Goal: Find specific page/section: Find specific page/section

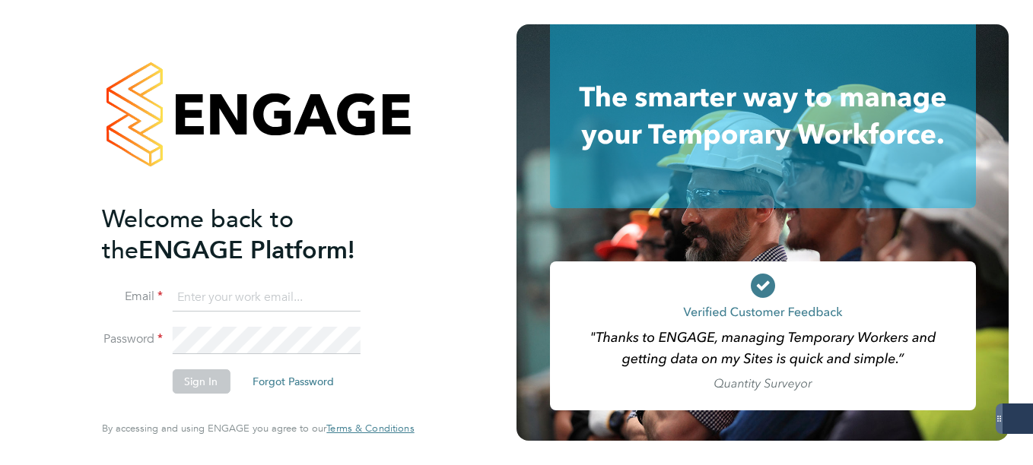
type input "suzie.burton@konnectrecruit.co.uk"
click at [182, 385] on button "Sign In" at bounding box center [201, 382] width 58 height 24
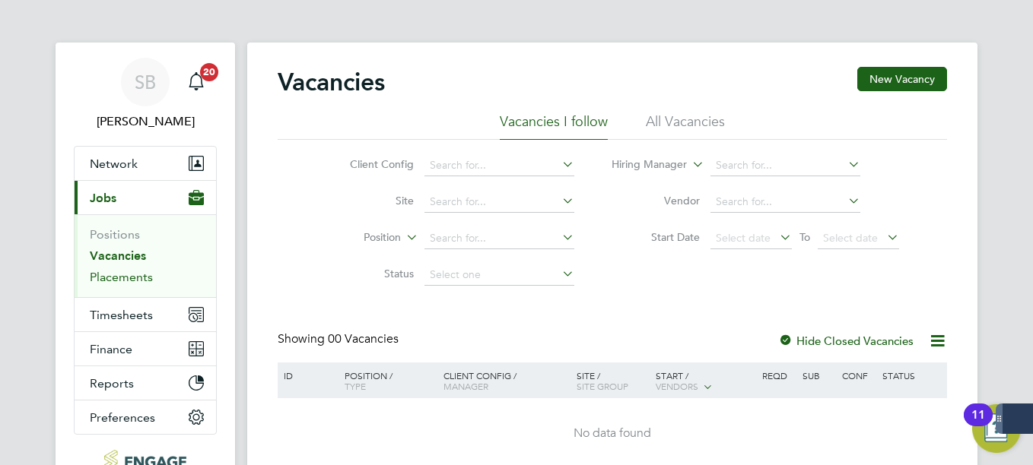
click at [120, 281] on link "Placements" at bounding box center [121, 277] width 63 height 14
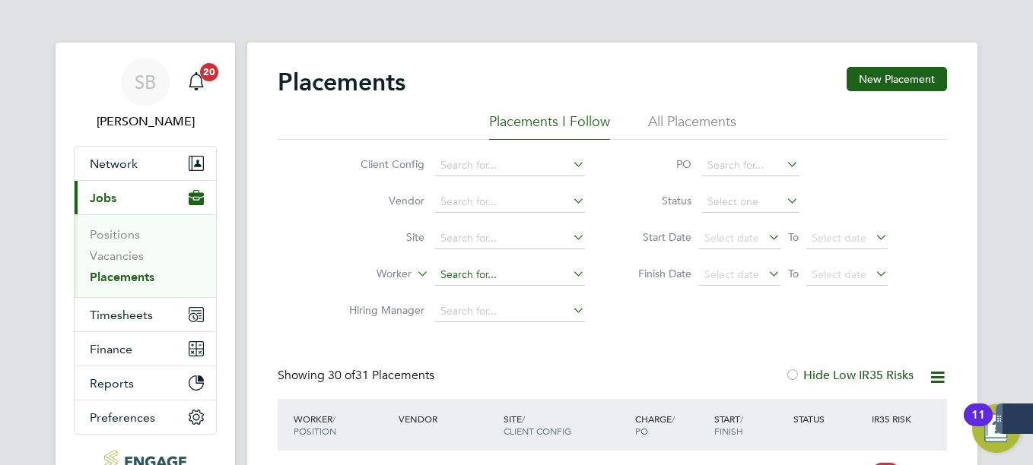
click at [493, 276] on input at bounding box center [510, 275] width 150 height 21
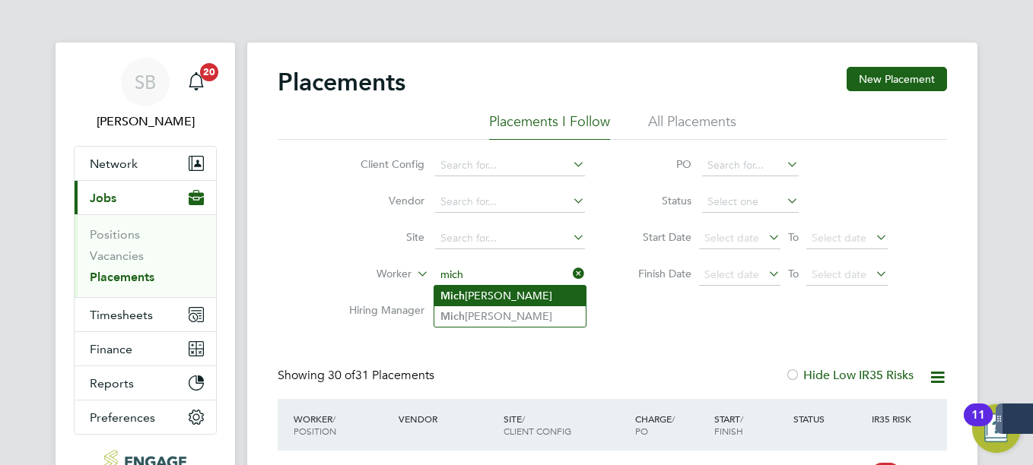
click at [475, 294] on li "Mich ael Francis" at bounding box center [509, 296] width 151 height 21
type input "[PERSON_NAME]"
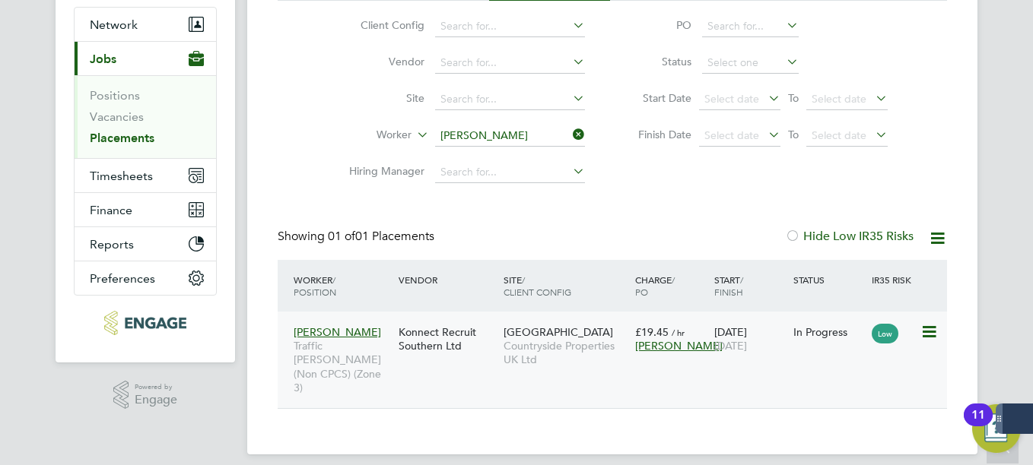
click at [582, 344] on span "Countryside Properties UK Ltd" at bounding box center [565, 352] width 124 height 27
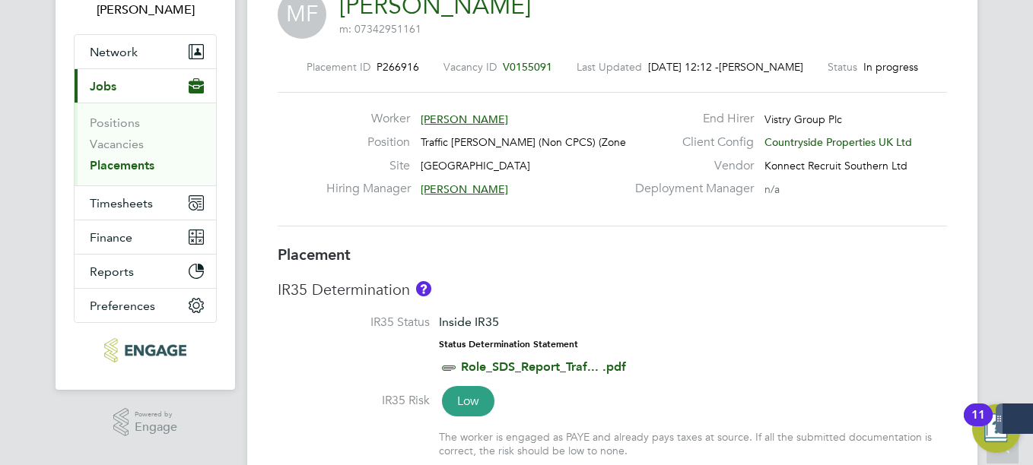
scroll to position [109, 0]
